Goal: Transaction & Acquisition: Subscribe to service/newsletter

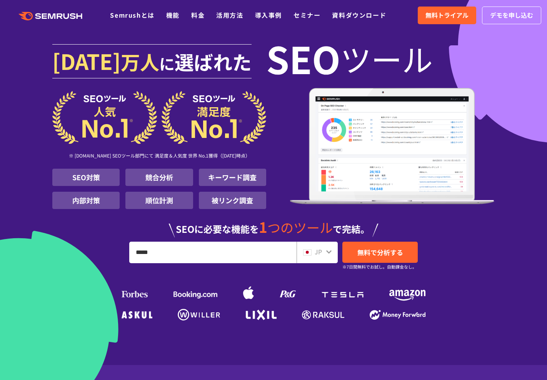
type input "*****"
click at [383, 251] on span "無料で分析する" at bounding box center [380, 253] width 46 height 10
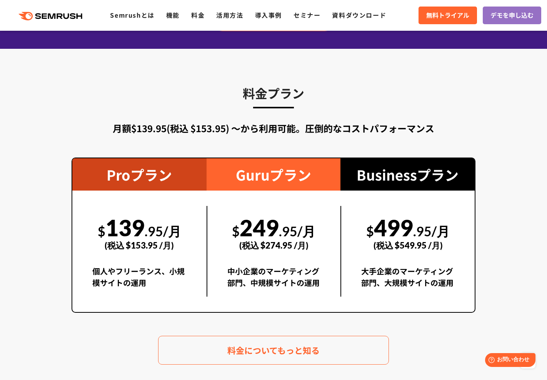
scroll to position [1305, 0]
